Goal: Complete application form

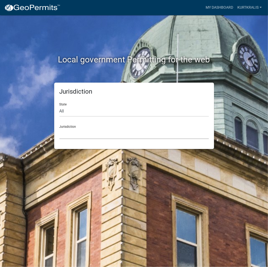
click at [127, 133] on select "[GEOGRAPHIC_DATA], [US_STATE] City of [GEOGRAPHIC_DATA], [US_STATE] [GEOGRAPHIC…" at bounding box center [133, 133] width 149 height 11
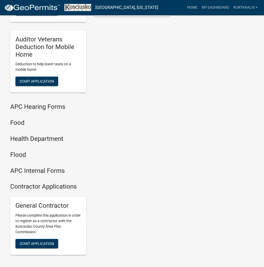
scroll to position [635, 0]
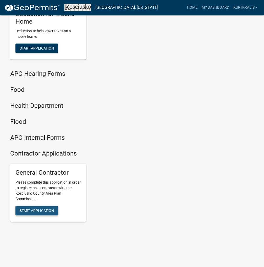
click at [29, 213] on button "Start Application" at bounding box center [36, 210] width 43 height 9
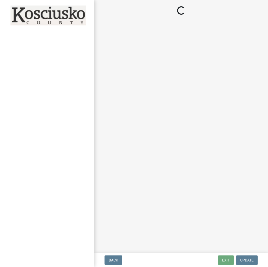
select select "In"
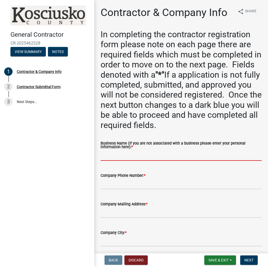
click at [119, 154] on input "Business Name (If you are not associated with a business please enter your pers…" at bounding box center [181, 155] width 161 height 11
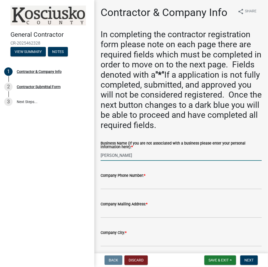
type input "[PERSON_NAME]"
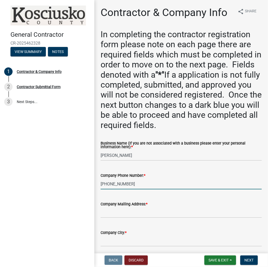
type input "[PHONE_NUMBER]"
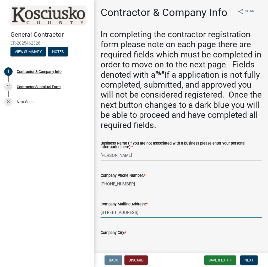
type input "[STREET_ADDRESS]"
type input "Pierceton"
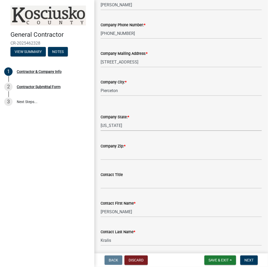
select select "IN"
type input "46562"
click at [254, 262] on button "Next" at bounding box center [249, 259] width 18 height 9
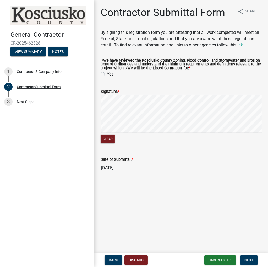
click at [107, 73] on label "Yes" at bounding box center [110, 74] width 7 height 6
click at [107, 73] on input "Yes" at bounding box center [108, 72] width 3 height 3
radio input "true"
click at [251, 262] on span "Next" at bounding box center [248, 260] width 9 height 4
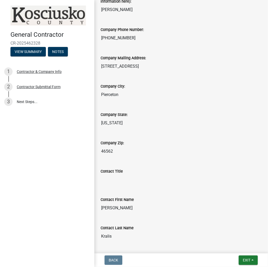
scroll to position [210, 0]
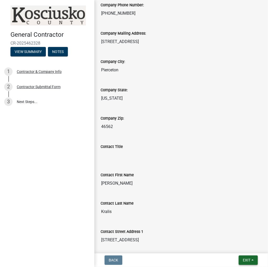
click at [248, 261] on span "Exit" at bounding box center [247, 260] width 8 height 4
click at [239, 246] on button "Save & Exit" at bounding box center [237, 246] width 42 height 13
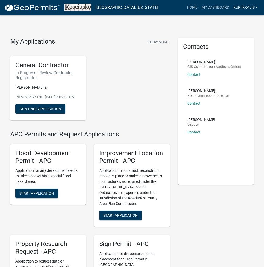
click at [249, 6] on link "kurtkralis" at bounding box center [245, 8] width 29 height 10
click at [228, 23] on link "Account" at bounding box center [237, 21] width 45 height 13
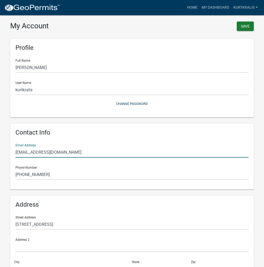
drag, startPoint x: 87, startPoint y: 151, endPoint x: -35, endPoint y: 161, distance: 122.4
click at [0, 161] on html "Internet Explorer does NOT work with GeoPermits. Get a new browser for more sec…" at bounding box center [132, 133] width 264 height 267
type input "[EMAIL_ADDRESS][DOMAIN_NAME]"
click at [247, 28] on button "Save" at bounding box center [245, 25] width 17 height 9
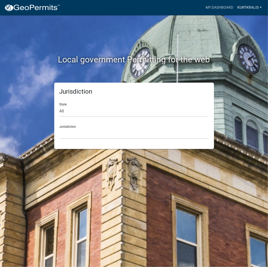
click at [243, 7] on link "kurtkralis" at bounding box center [249, 8] width 29 height 10
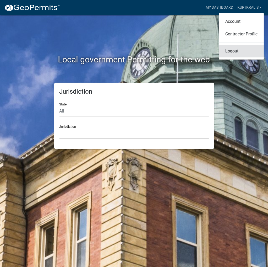
click at [230, 52] on link "Logout" at bounding box center [241, 51] width 45 height 13
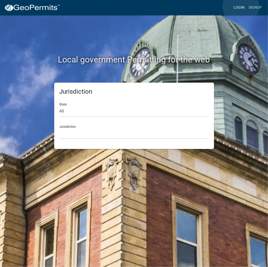
click at [241, 6] on link "Login" at bounding box center [238, 8] width 15 height 10
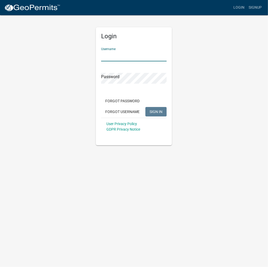
click at [142, 53] on input "Username" at bounding box center [133, 56] width 65 height 11
type input "kosplanning"
click at [145, 107] on button "SIGN IN" at bounding box center [155, 111] width 21 height 9
